Goal: Task Accomplishment & Management: Manage account settings

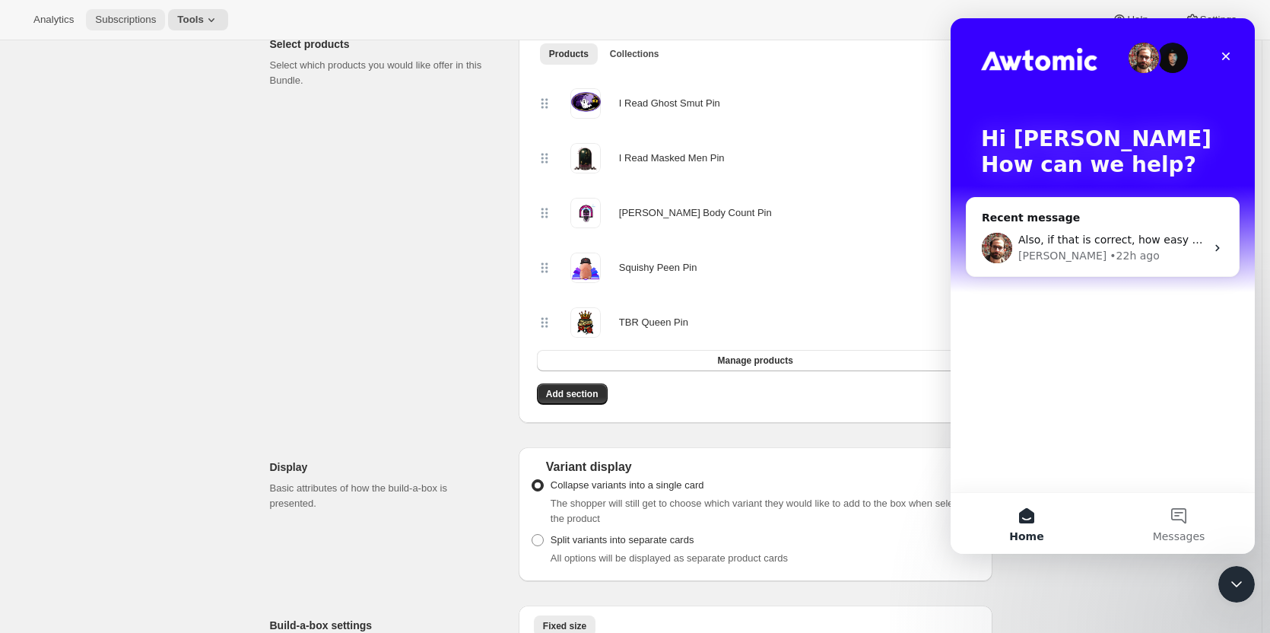
drag, startPoint x: 0, startPoint y: 0, endPoint x: 119, endPoint y: 24, distance: 121.0
click at [119, 24] on span "Subscriptions" at bounding box center [125, 20] width 61 height 12
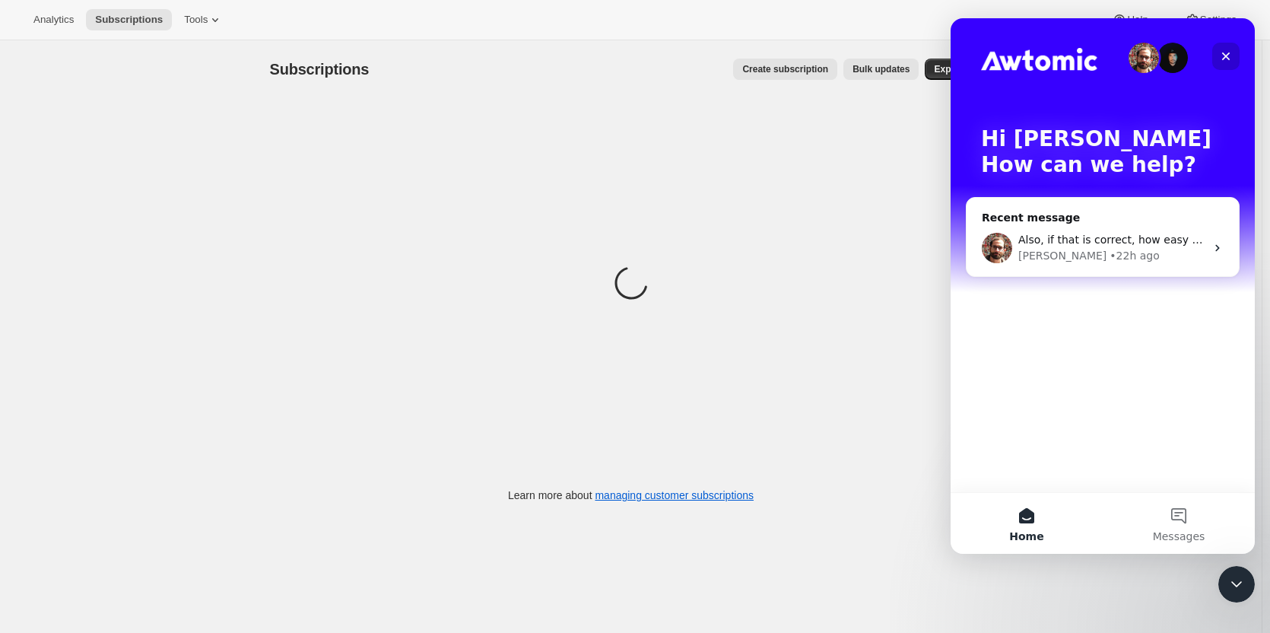
click at [1222, 52] on icon "Close" at bounding box center [1226, 56] width 12 height 12
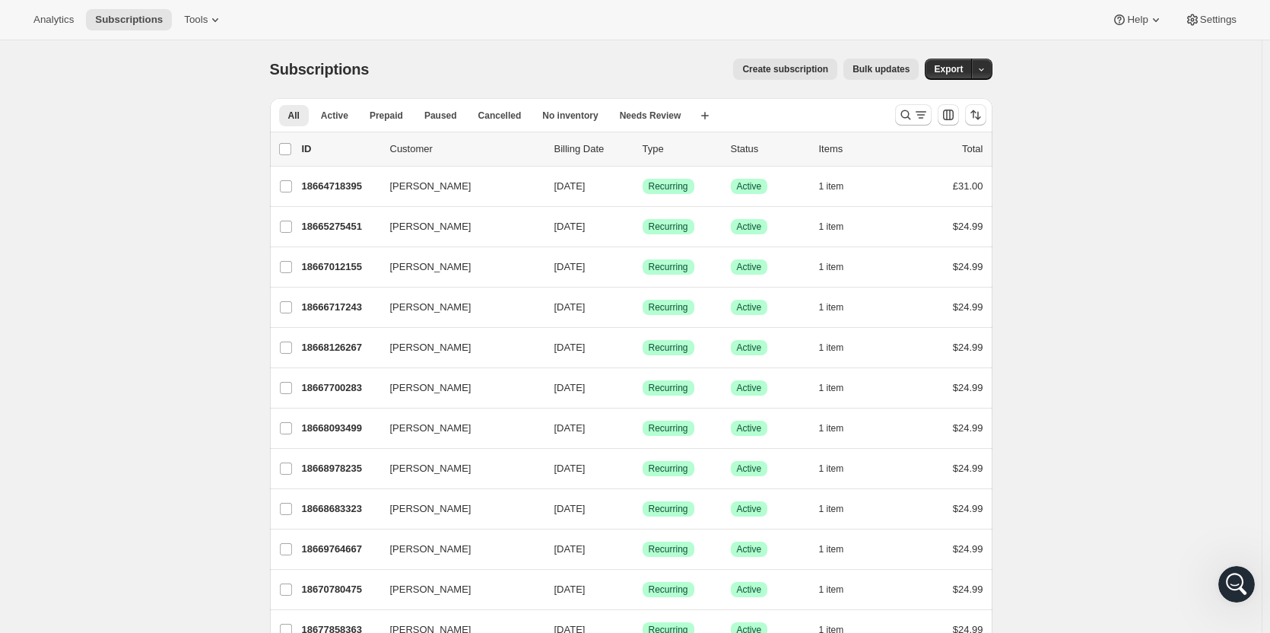
click at [1229, 32] on div "Analytics Subscriptions Tools Help Settings" at bounding box center [635, 20] width 1270 height 40
click at [1213, 24] on span "Settings" at bounding box center [1218, 20] width 37 height 12
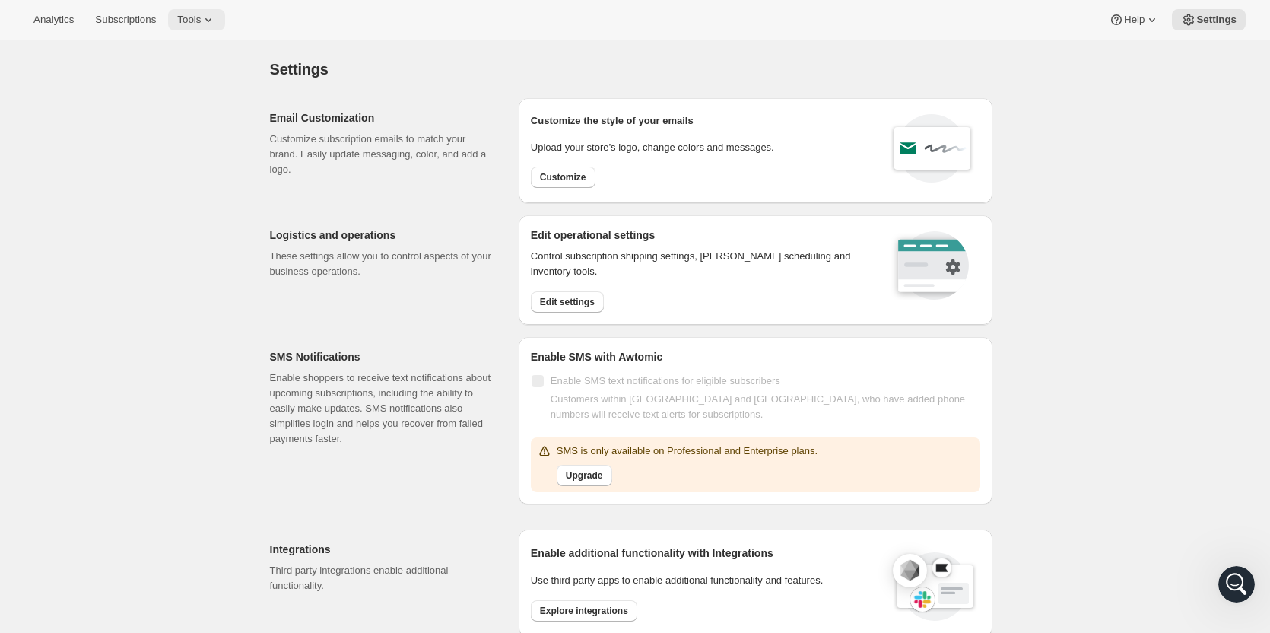
click at [181, 20] on span "Tools" at bounding box center [189, 20] width 24 height 12
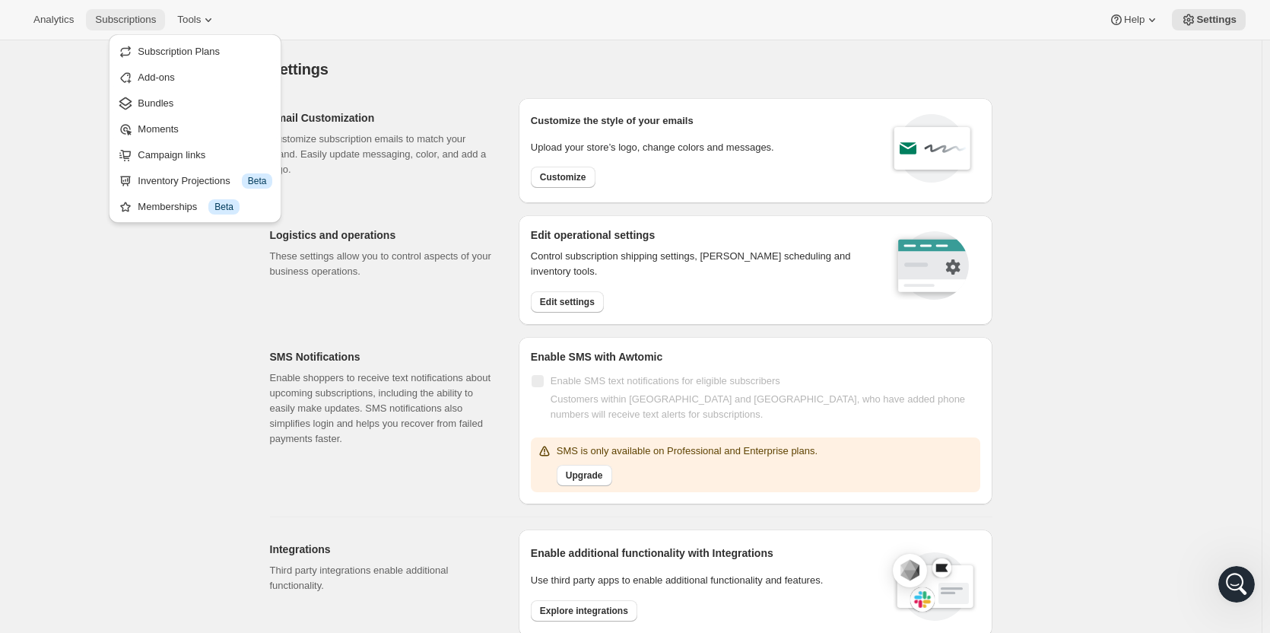
click at [114, 14] on span "Subscriptions" at bounding box center [125, 20] width 61 height 12
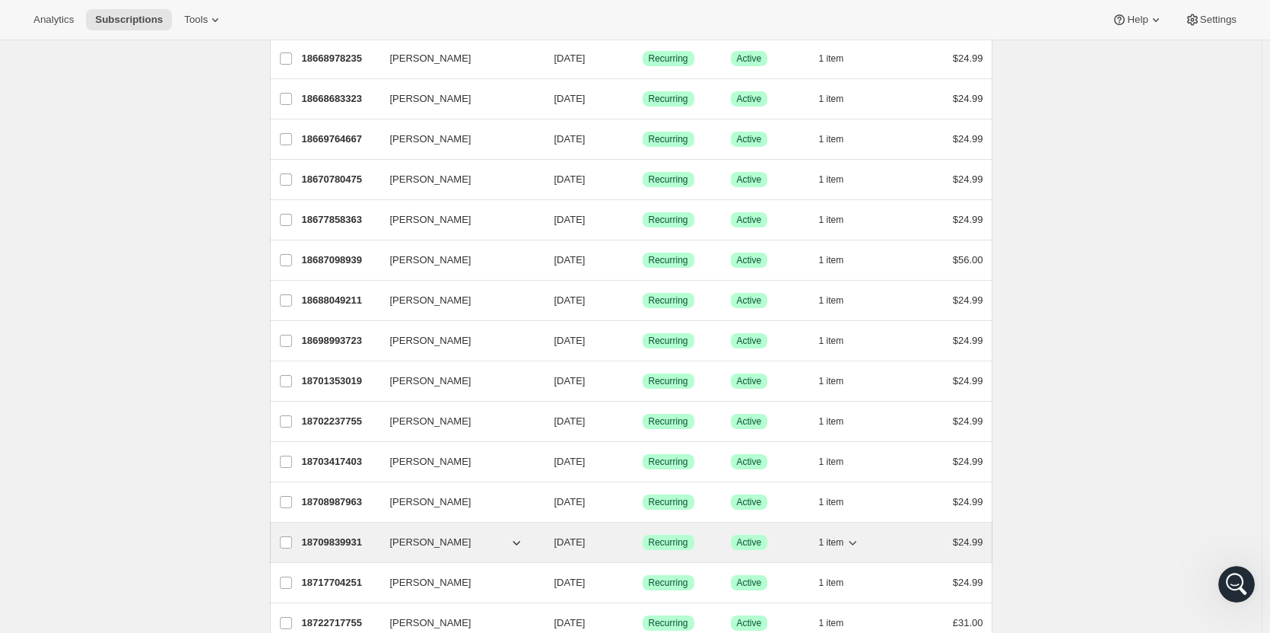
scroll to position [504, 0]
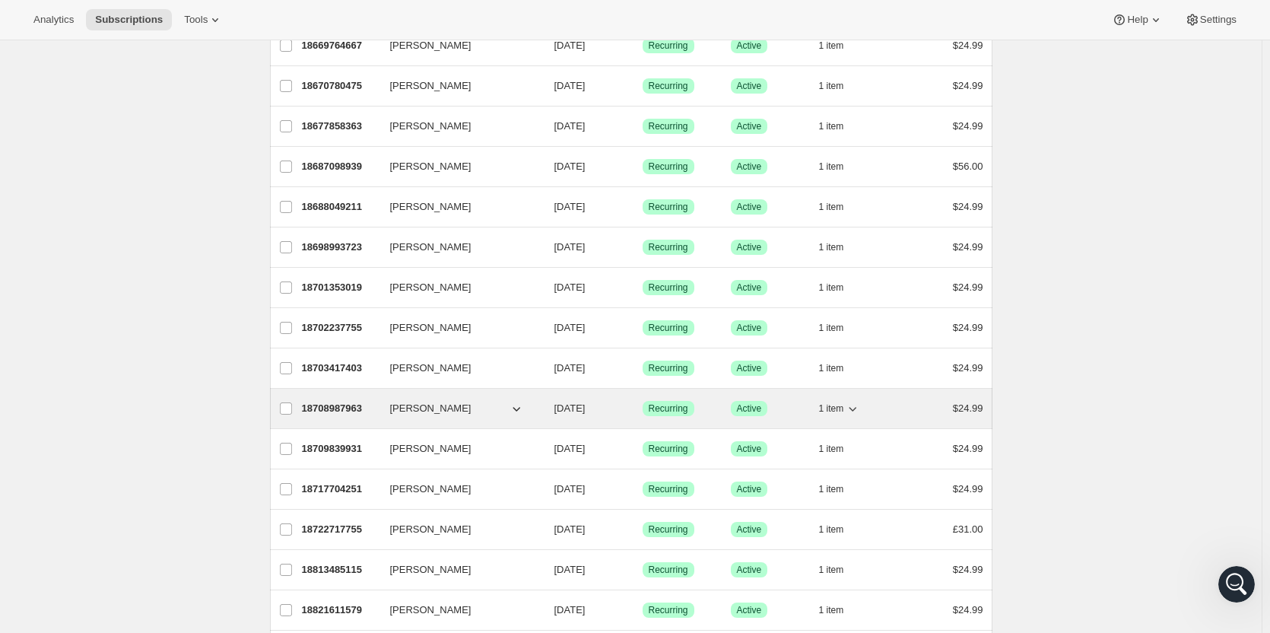
click at [329, 409] on p "18708987963" at bounding box center [340, 408] width 76 height 15
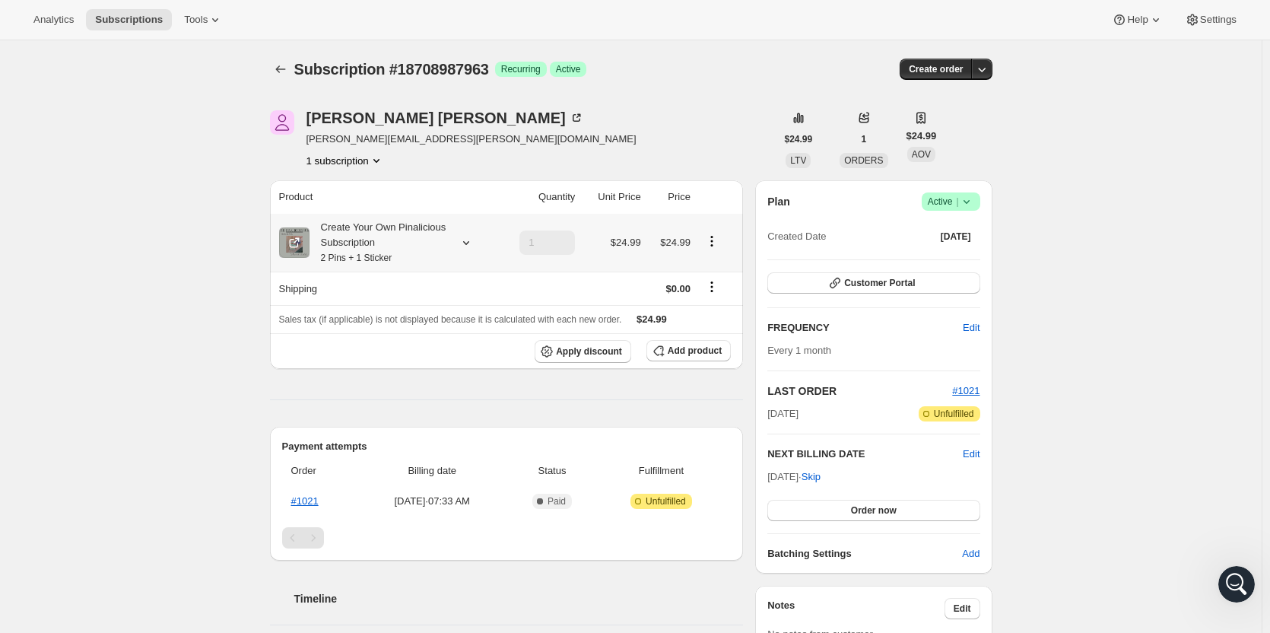
click at [717, 240] on icon "Product actions" at bounding box center [711, 241] width 15 height 15
click at [709, 276] on span "Edit box" at bounding box center [716, 270] width 36 height 11
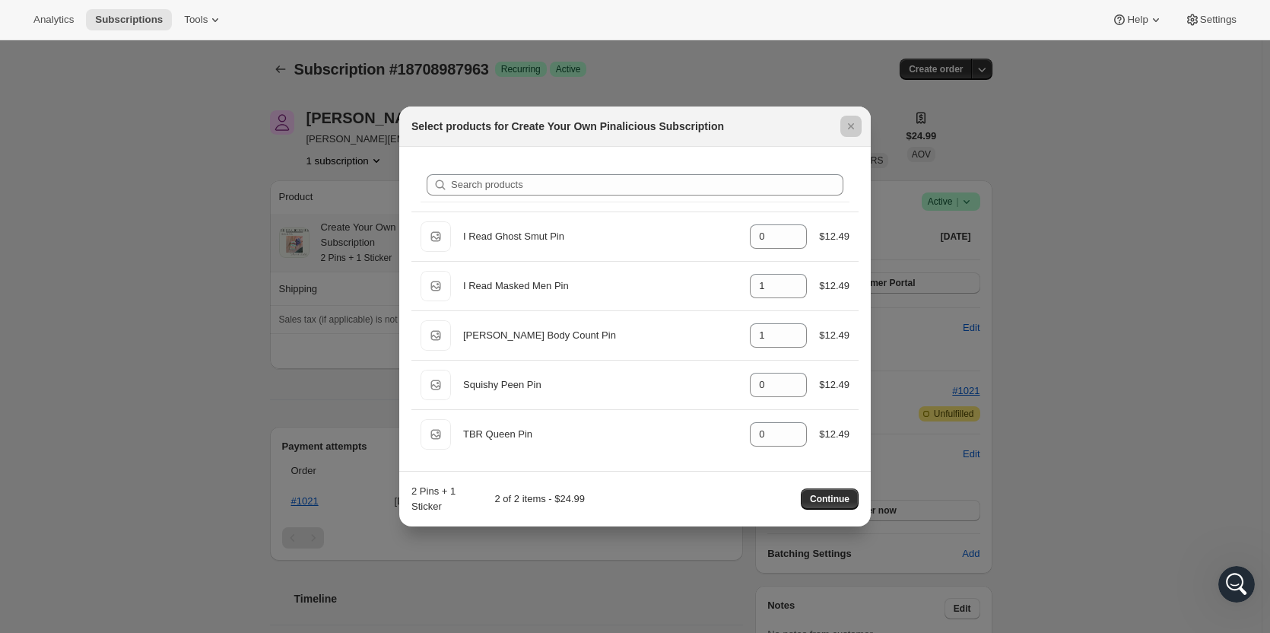
click at [203, 208] on div at bounding box center [635, 316] width 1270 height 633
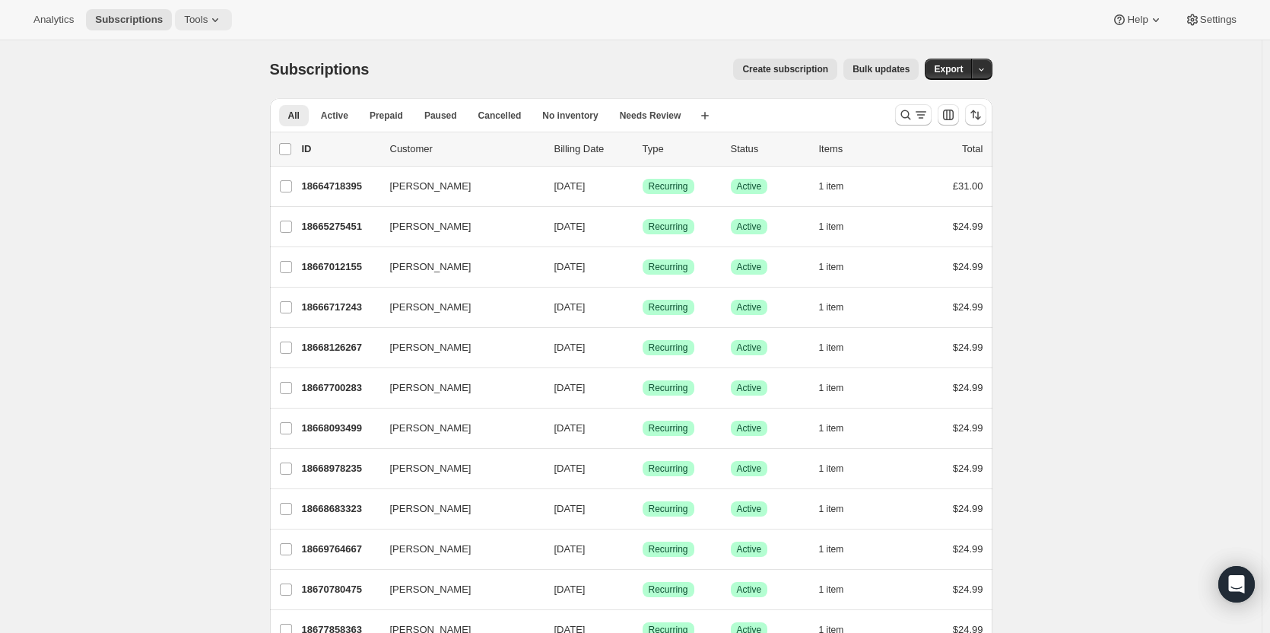
click at [208, 26] on icon at bounding box center [215, 19] width 15 height 15
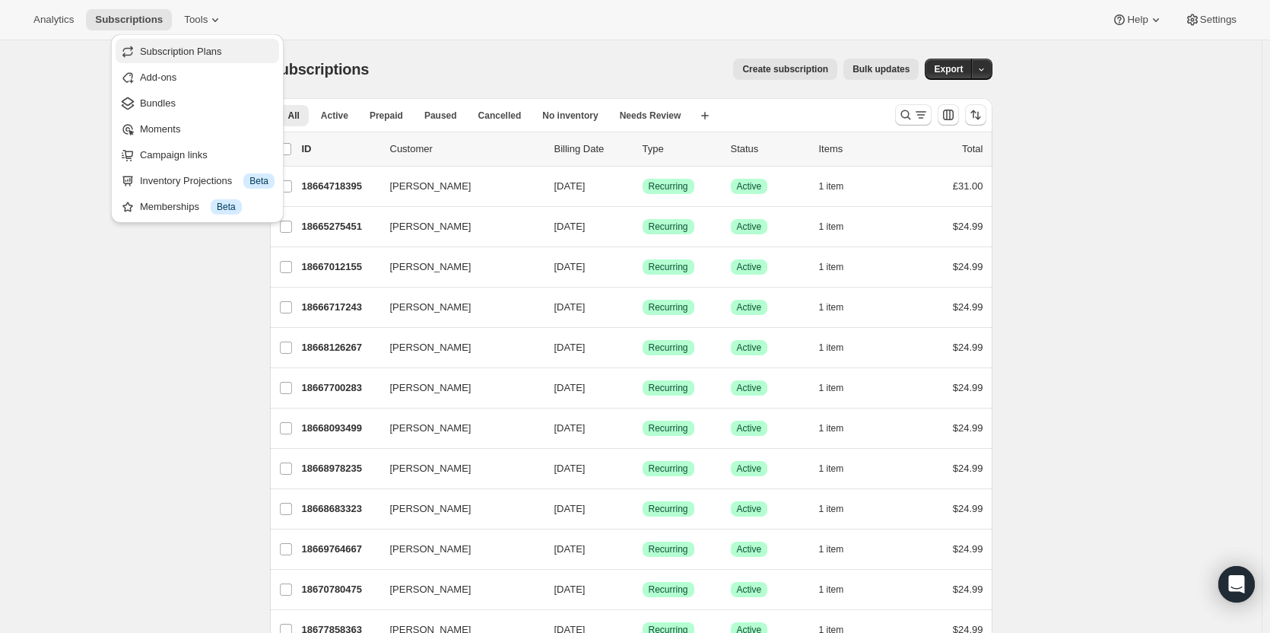
click at [180, 49] on span "Subscription Plans" at bounding box center [181, 51] width 82 height 11
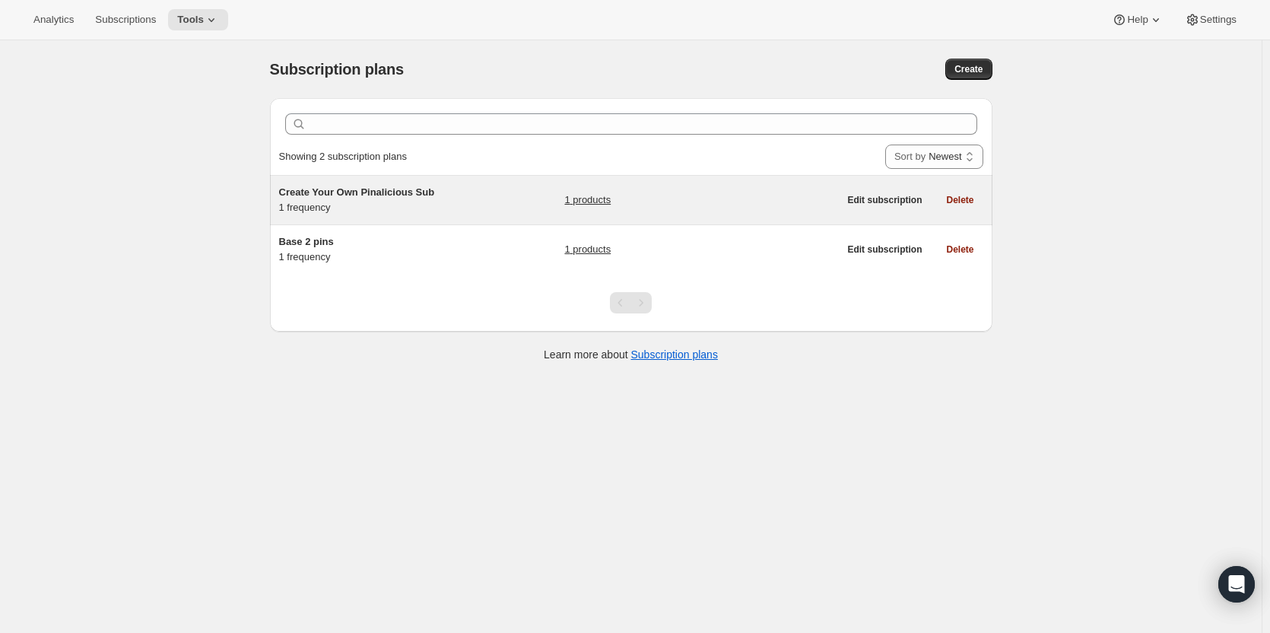
click at [405, 215] on div "Create Your Own Pinalicious Sub 1 frequency 1 products Edit subscription Delete" at bounding box center [631, 200] width 723 height 49
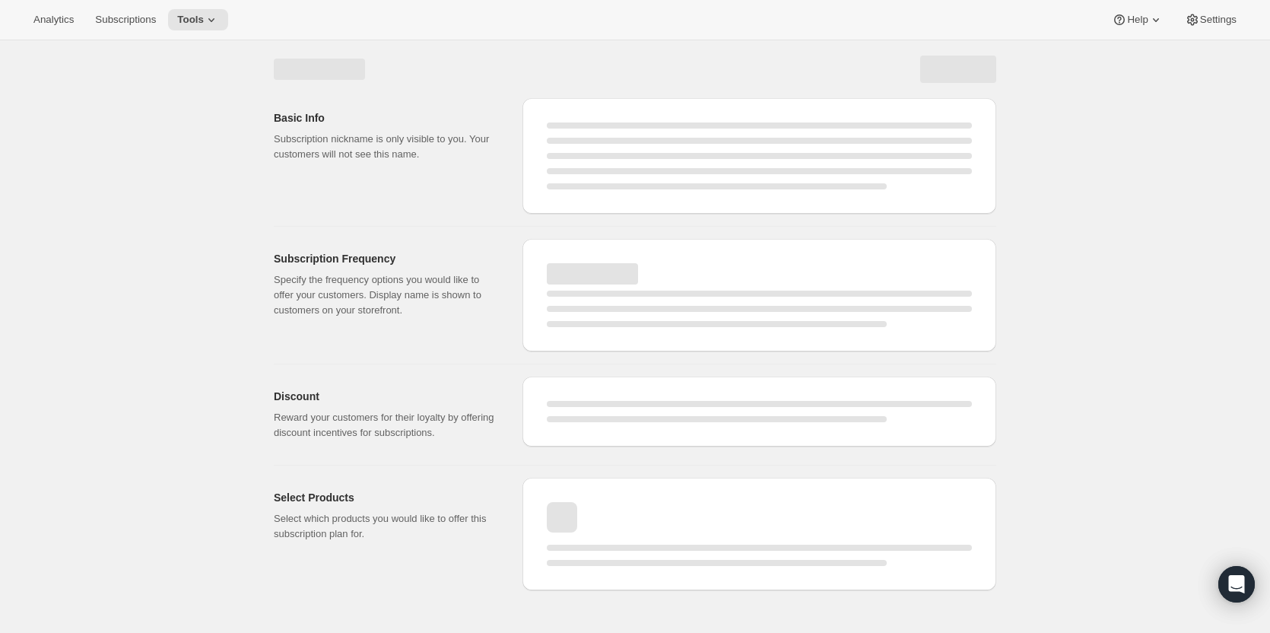
select select "WEEK"
select select "MONTH"
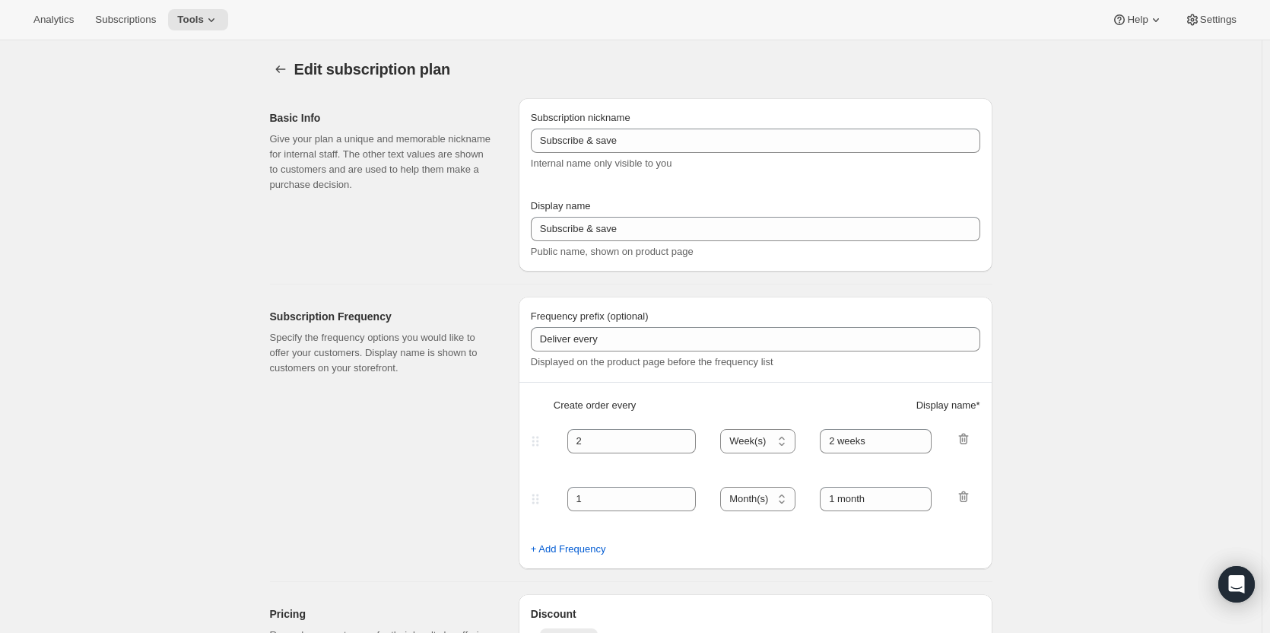
type input "Create Your Own Pinalicious Sub"
type input "Create Your Own Pinalicious Subscription"
type input "Your choice of 2 pins + 1 sticker with delivery every"
type input "1"
select select "MONTH"
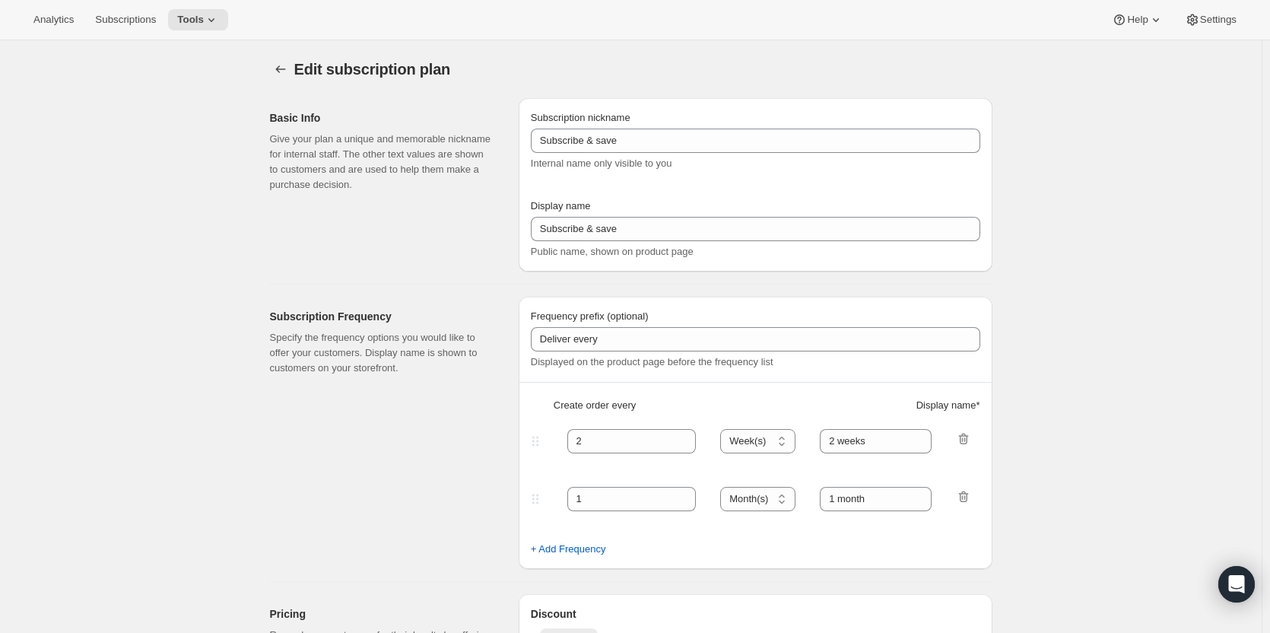
type input "1 month"
type input "0.0"
select select "FIXED_AMOUNT"
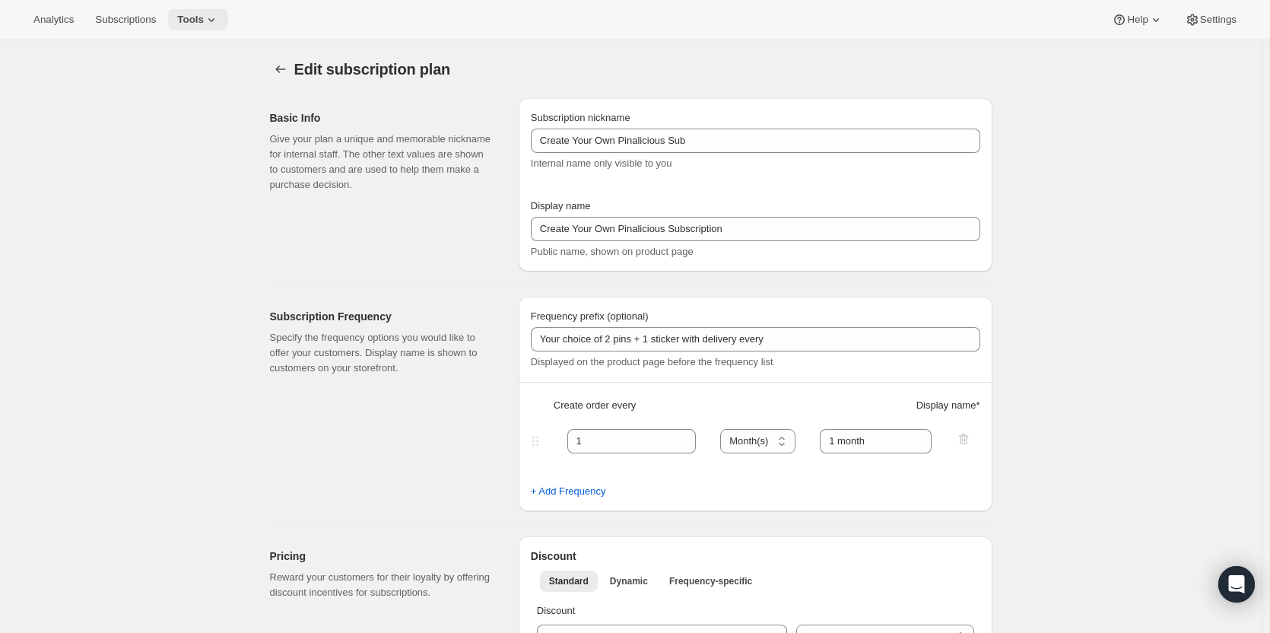
click at [180, 11] on button "Tools" at bounding box center [198, 19] width 60 height 21
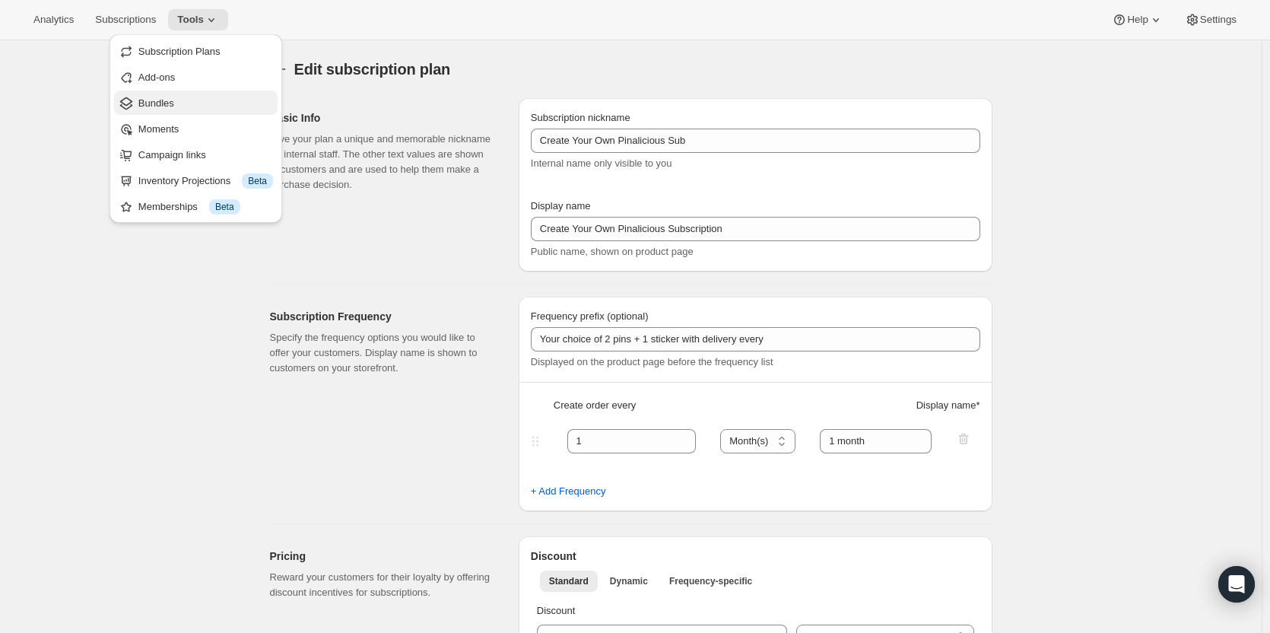
click at [145, 102] on span "Bundles" at bounding box center [156, 102] width 36 height 11
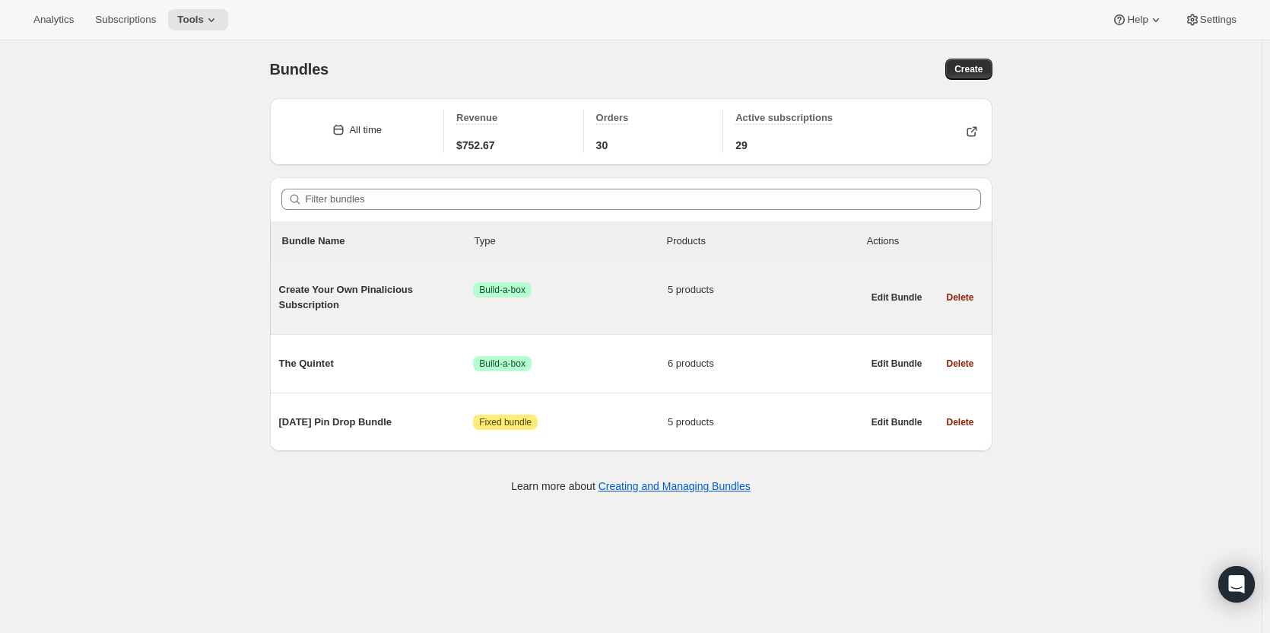
click at [348, 279] on div "Create Your Own Pinalicious Subscription Success Build-a-box 5 products" at bounding box center [571, 297] width 584 height 55
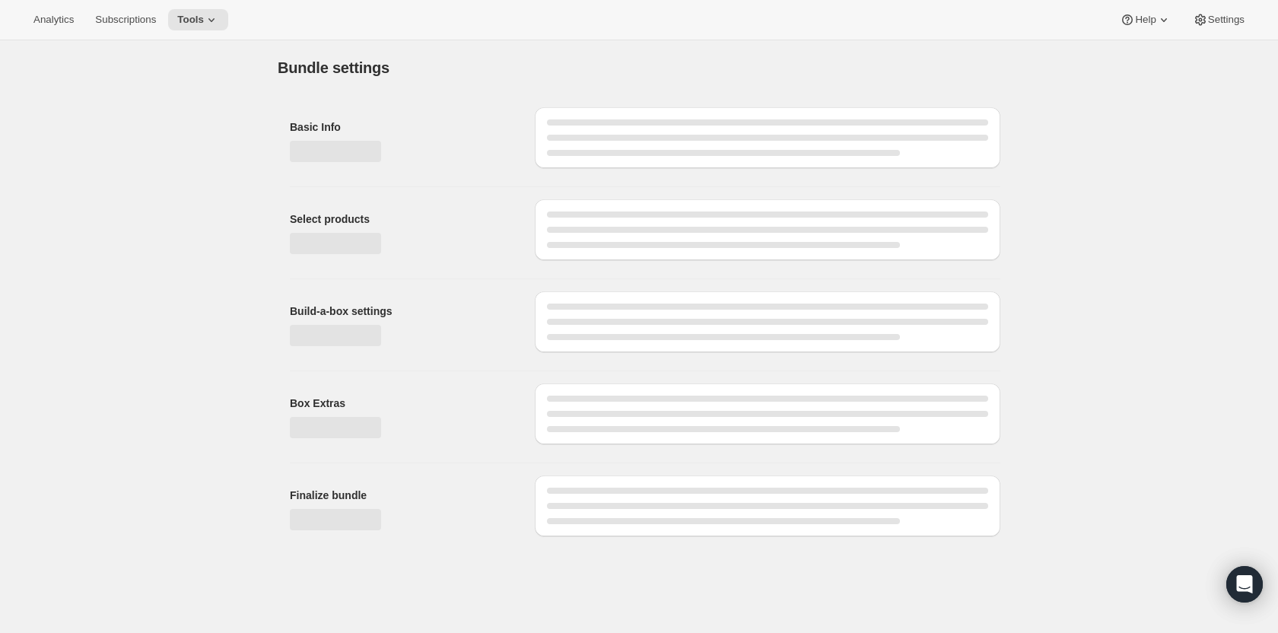
type input "Create Your Own Pinalicious Subscription"
radio input "true"
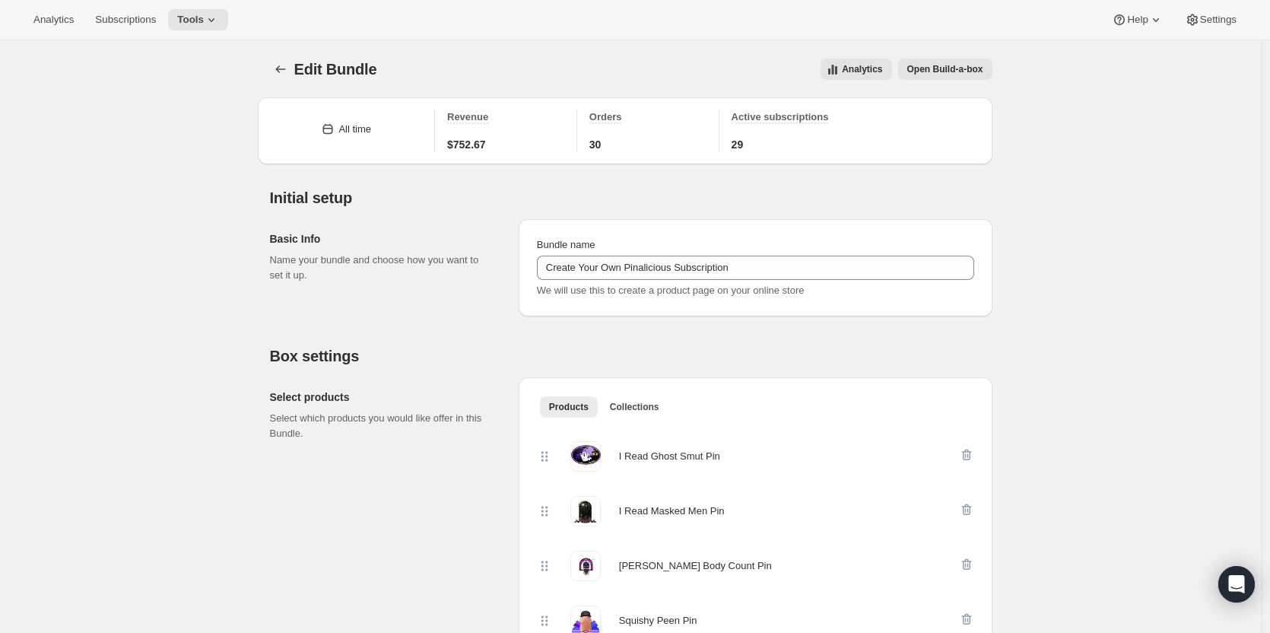
click at [1211, 33] on div "Analytics Subscriptions Tools Help Settings" at bounding box center [635, 20] width 1270 height 40
click at [1212, 10] on button "Settings" at bounding box center [1211, 19] width 70 height 21
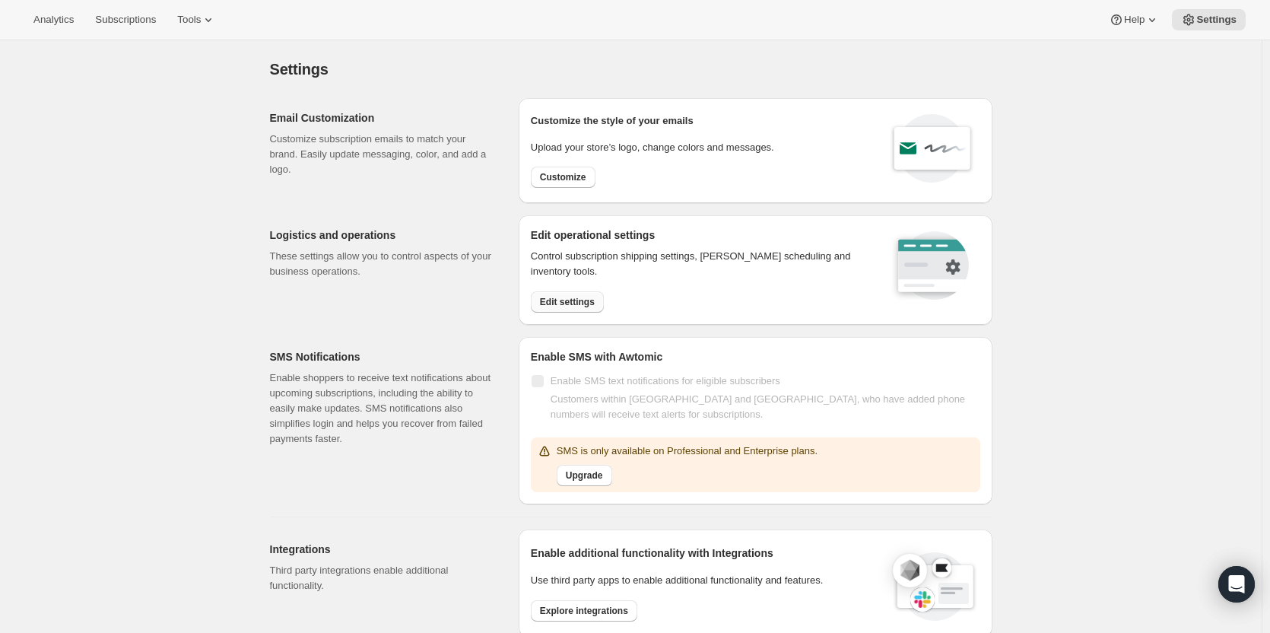
click at [574, 296] on span "Edit settings" at bounding box center [567, 302] width 55 height 12
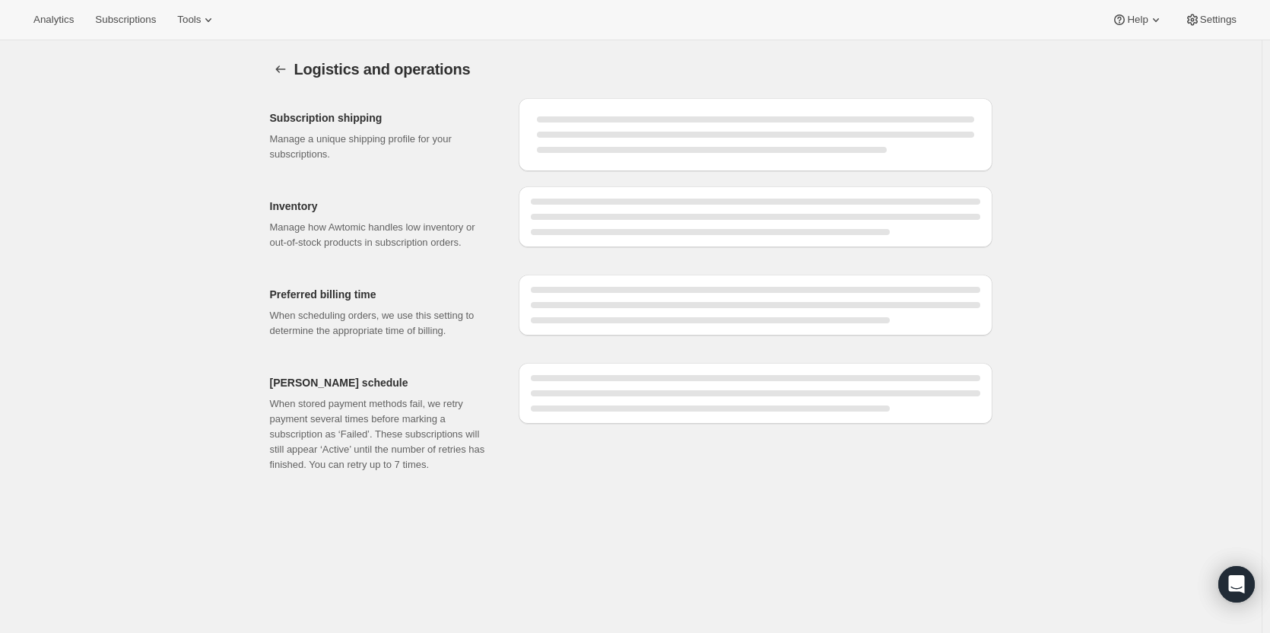
select select "DAY"
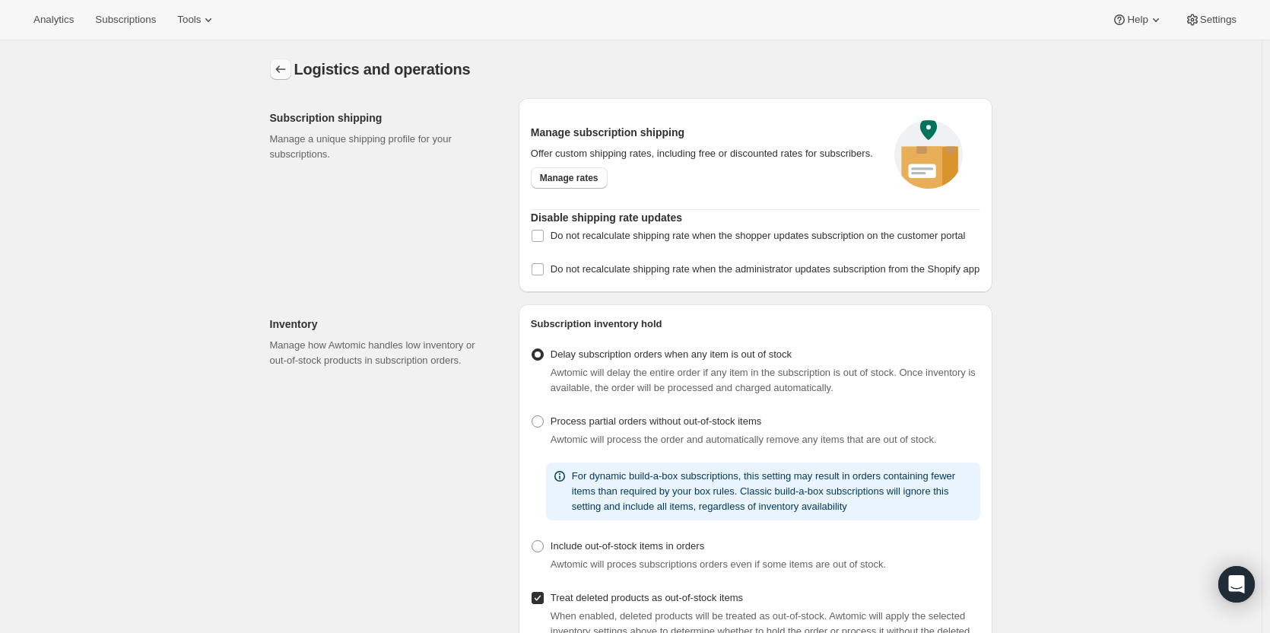
click at [282, 72] on icon "Settings" at bounding box center [280, 69] width 15 height 15
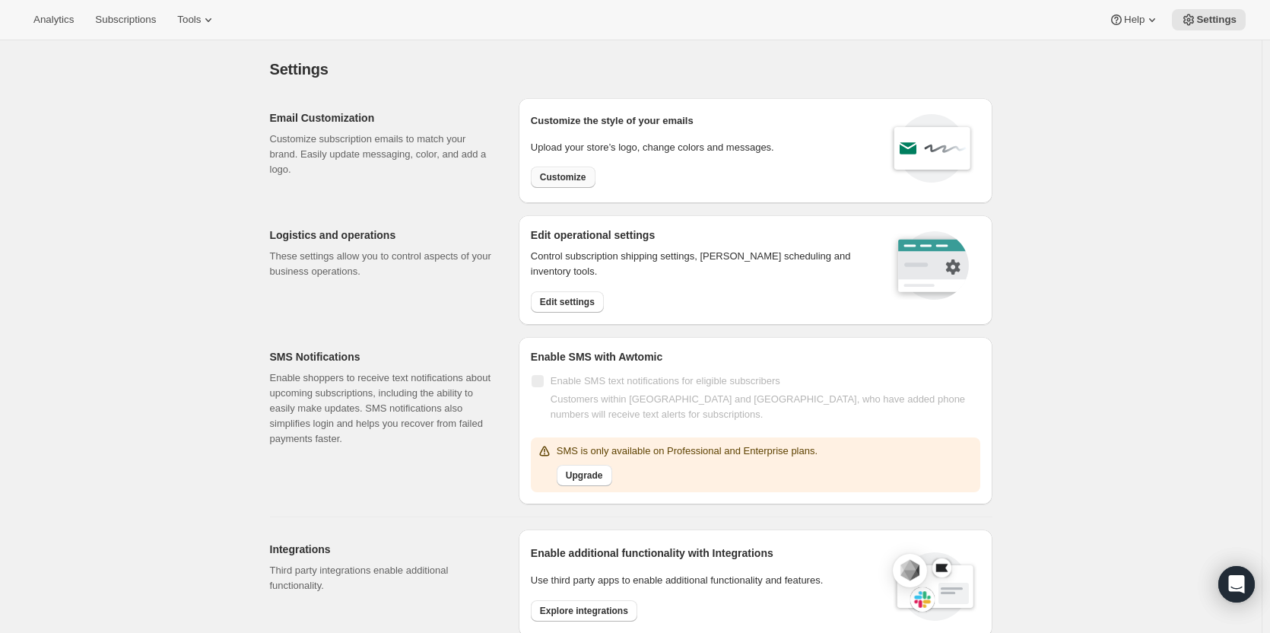
click at [574, 175] on span "Customize" at bounding box center [563, 177] width 46 height 12
select select "subscriptionMessage"
select select "5"
select select "15"
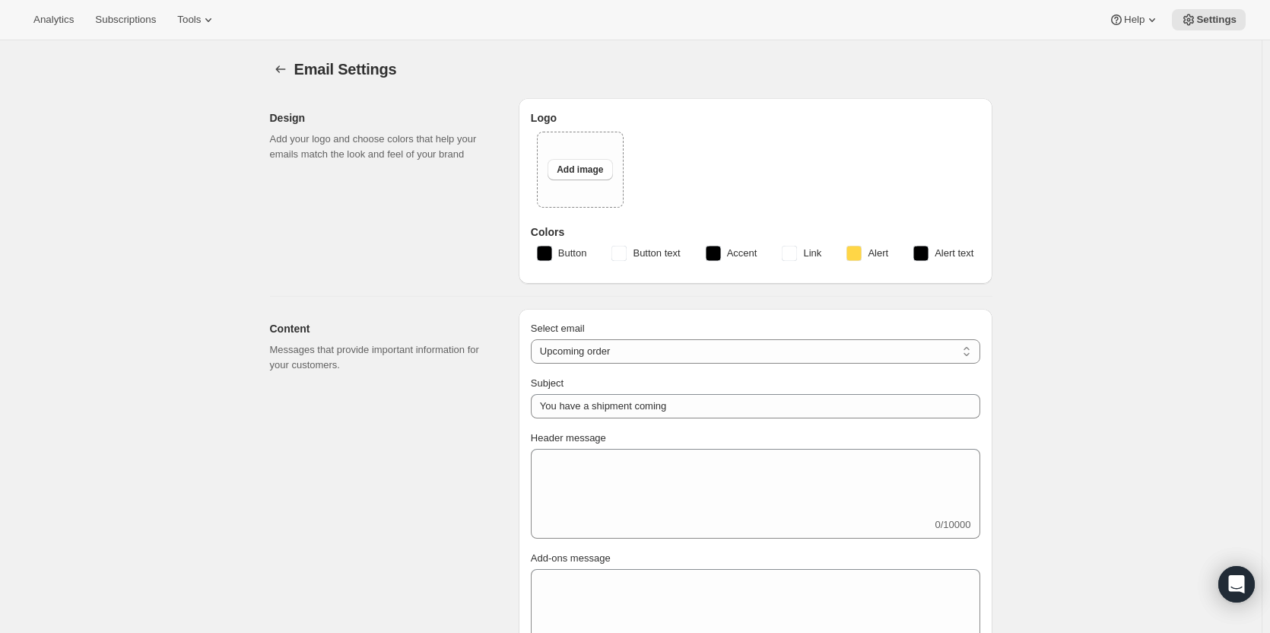
type input "Book Bling"
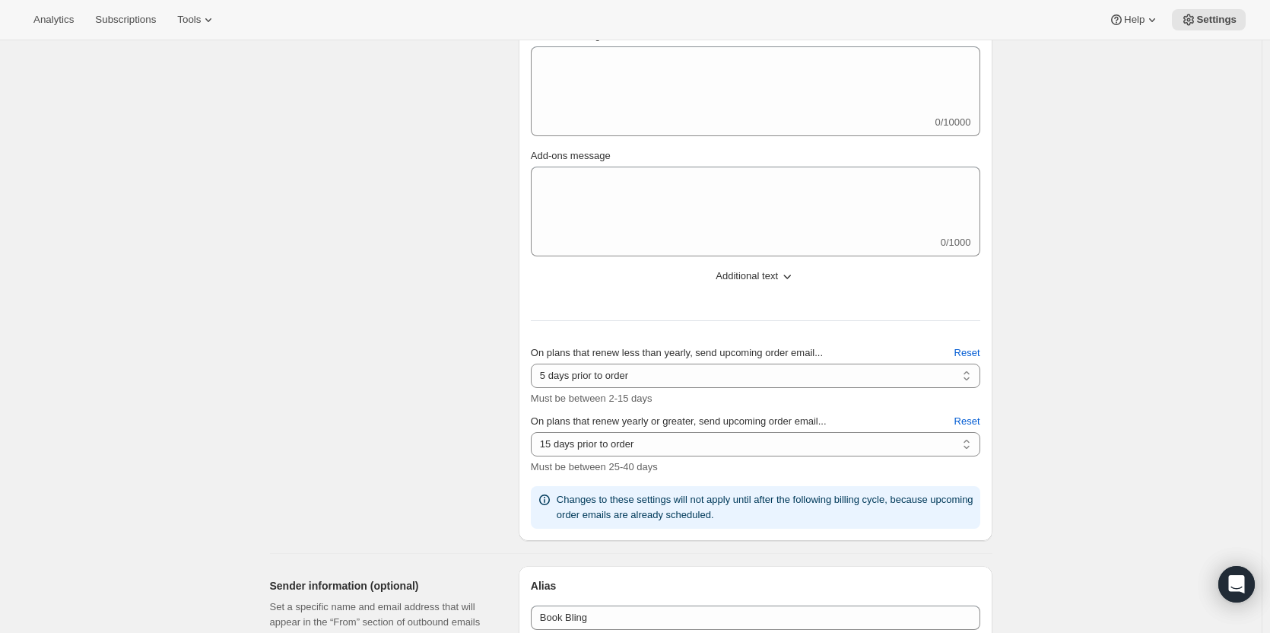
scroll to position [732, 0]
click at [661, 362] on select "2 days prior to order 3 days prior to order 4 days prior to order 5 days prior …" at bounding box center [756, 374] width 450 height 24
click at [387, 391] on div "Content Messages that provide important information for your customers." at bounding box center [388, 222] width 237 height 634
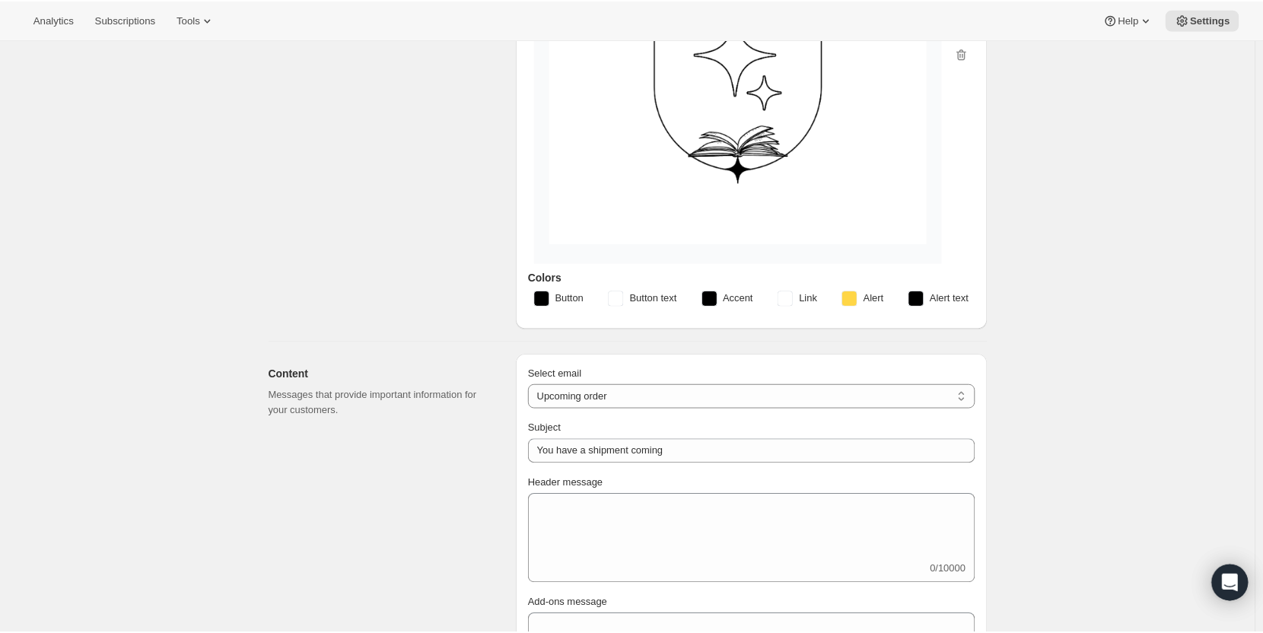
scroll to position [262, 0]
